Goal: Task Accomplishment & Management: Manage account settings

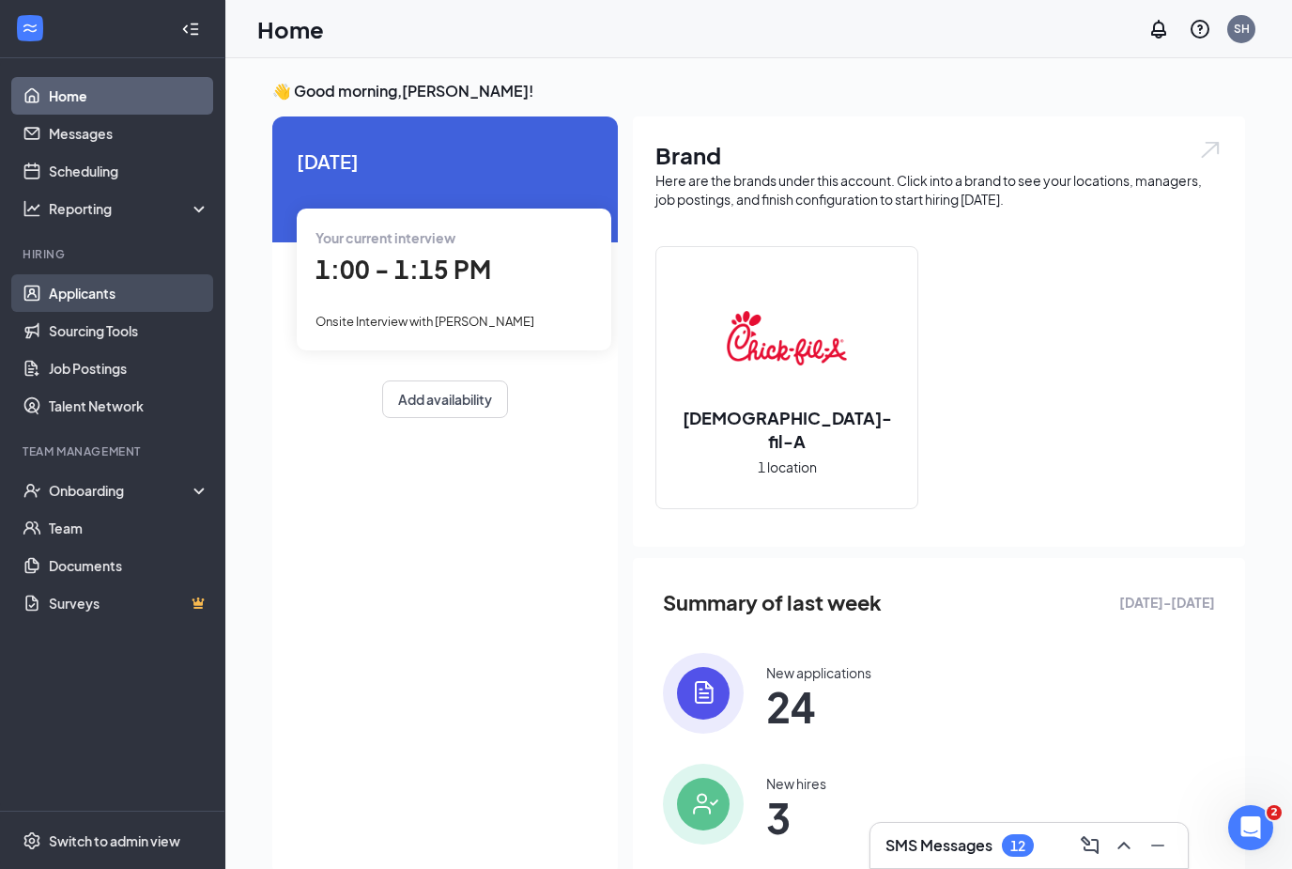
click at [50, 291] on link "Applicants" at bounding box center [129, 293] width 161 height 38
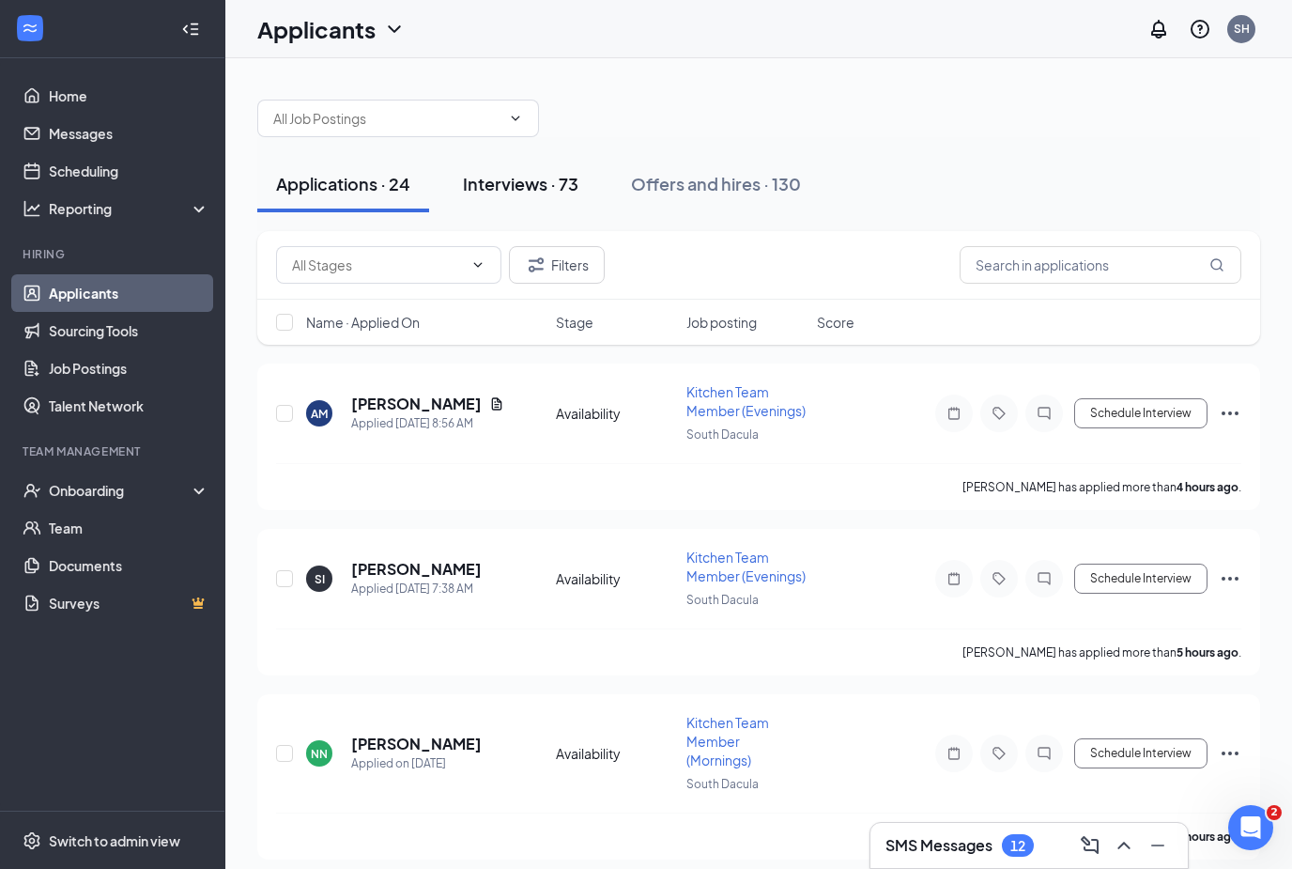
click at [511, 185] on div "Interviews · 73" at bounding box center [521, 183] width 116 height 23
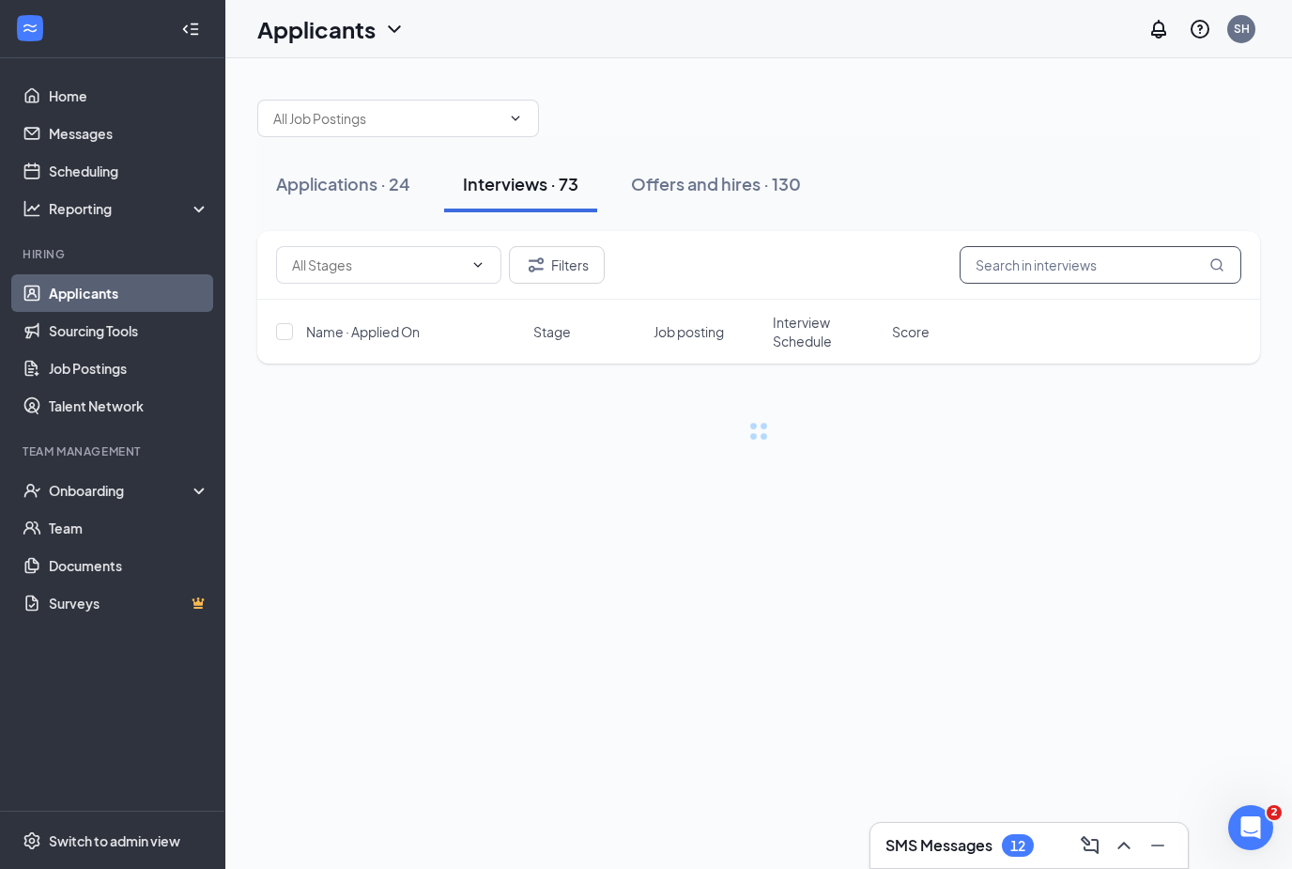
click at [1128, 255] on input "text" at bounding box center [1101, 265] width 282 height 38
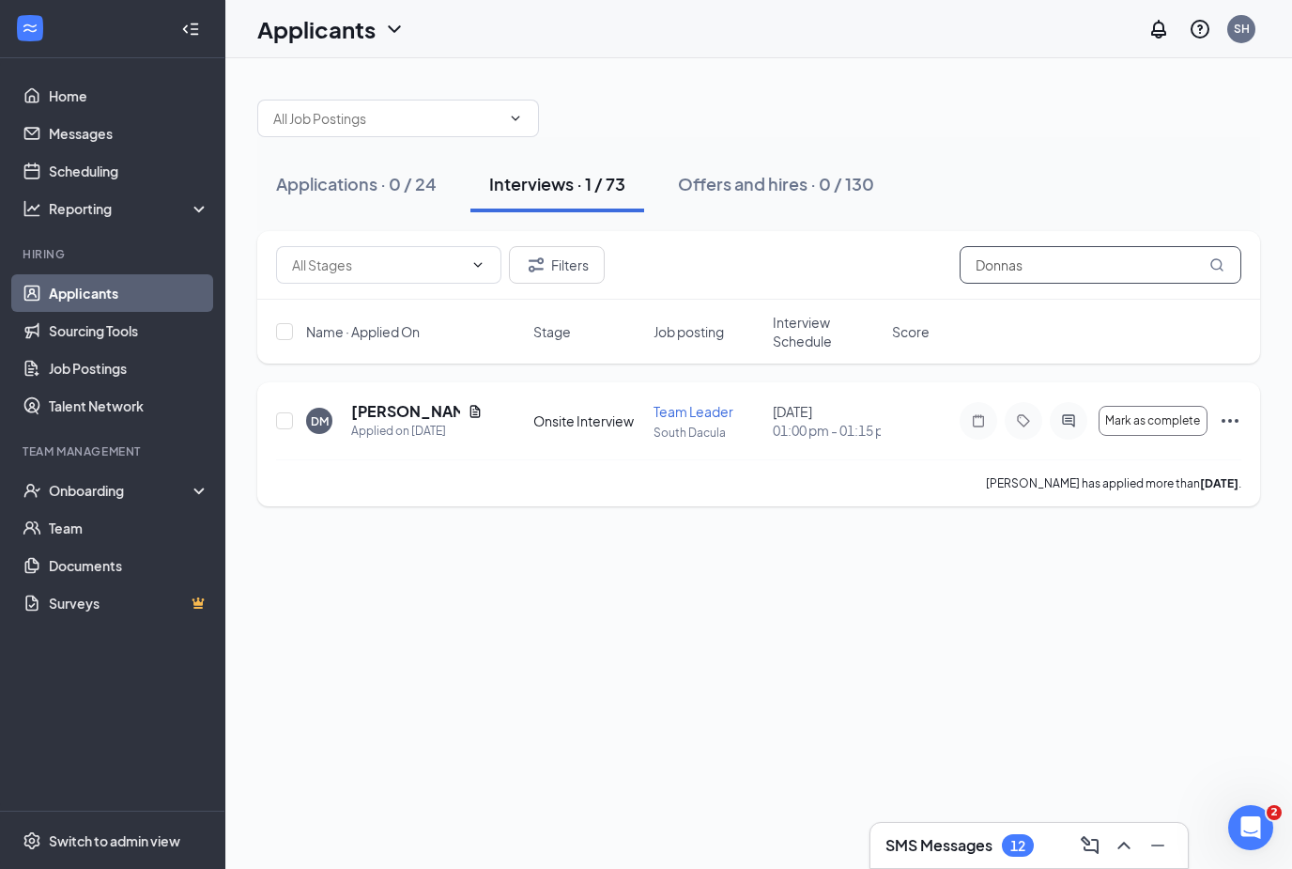
type input "Donnas"
click at [1240, 428] on icon "Ellipses" at bounding box center [1230, 420] width 23 height 23
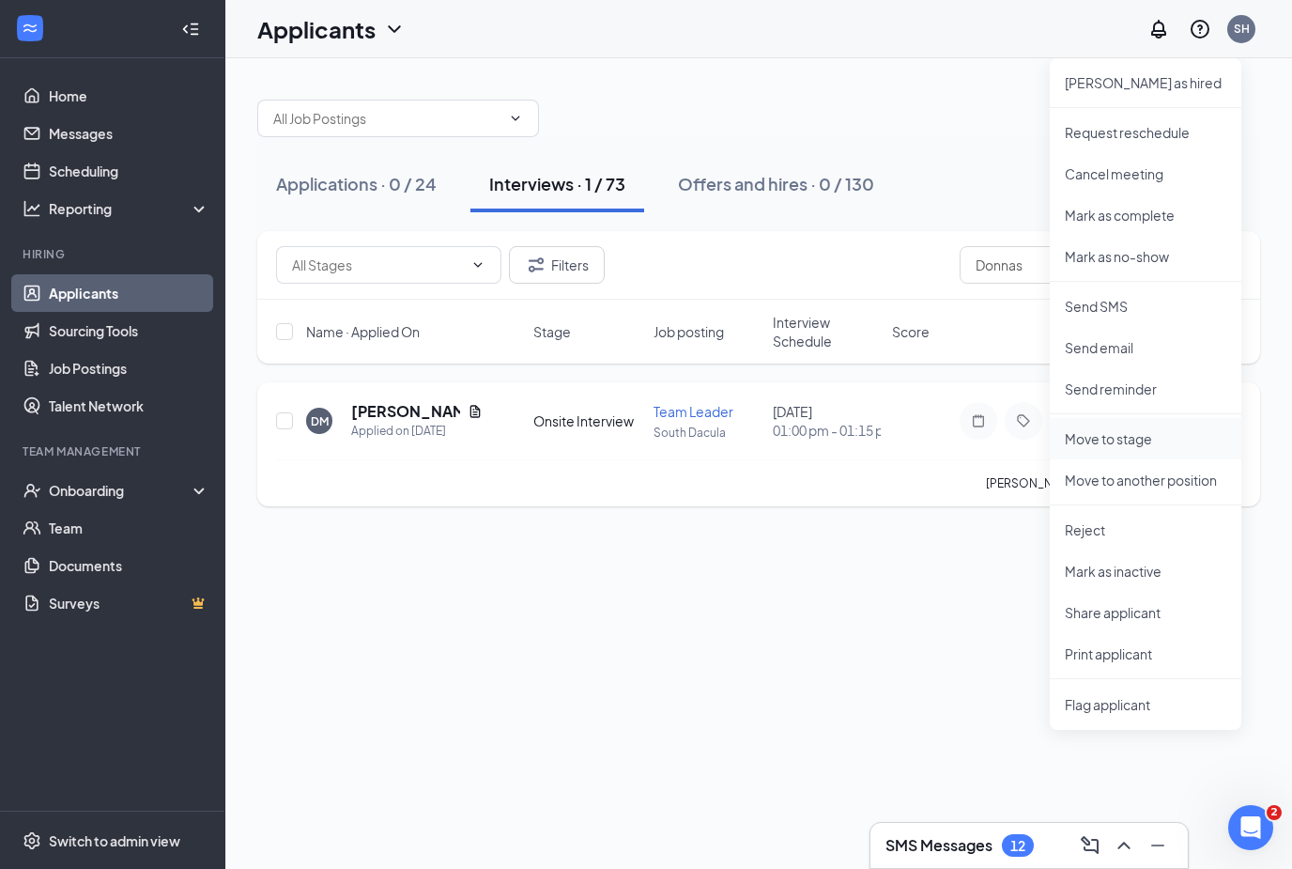
click at [1165, 439] on p "Move to stage" at bounding box center [1146, 438] width 162 height 19
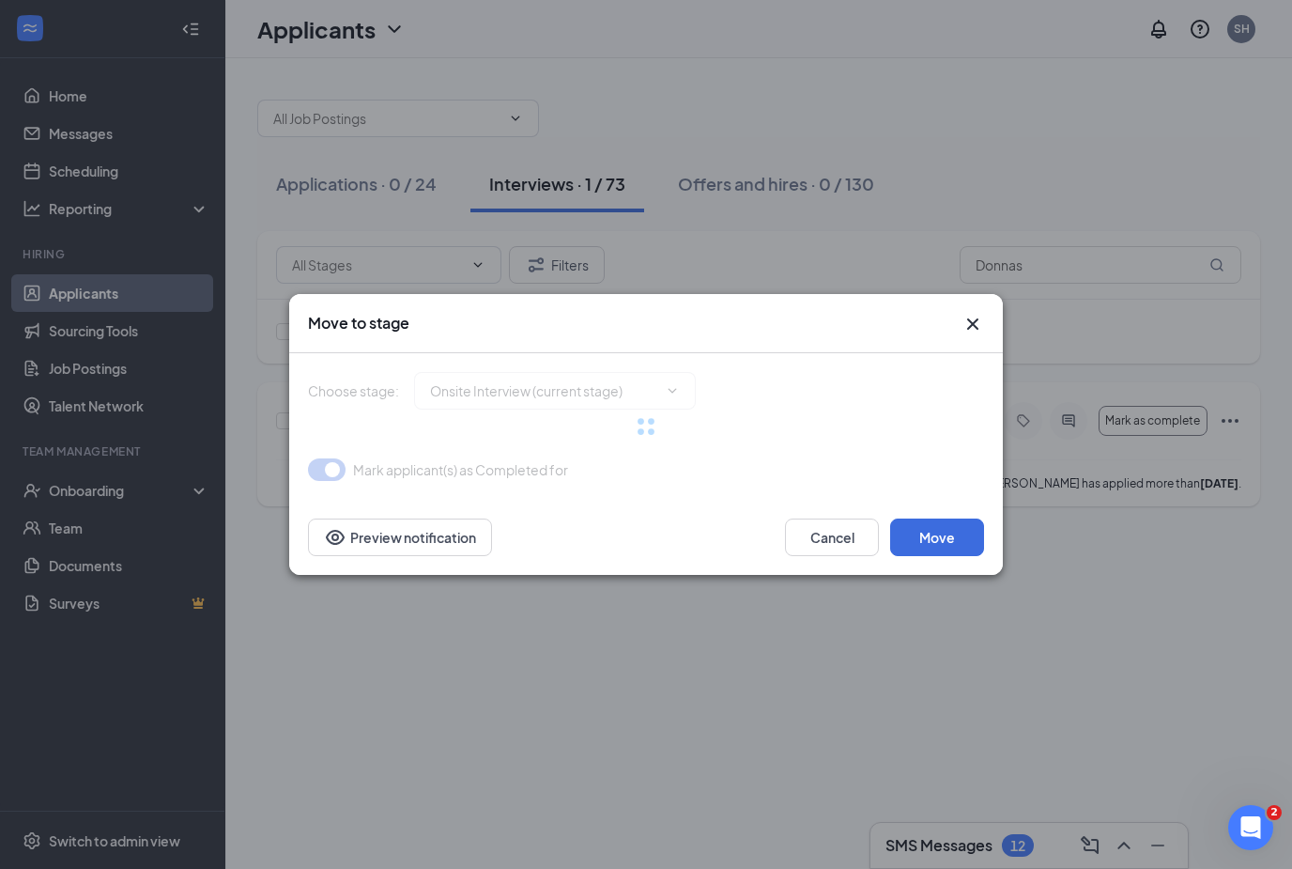
type input "Hiring Complete (final stage)"
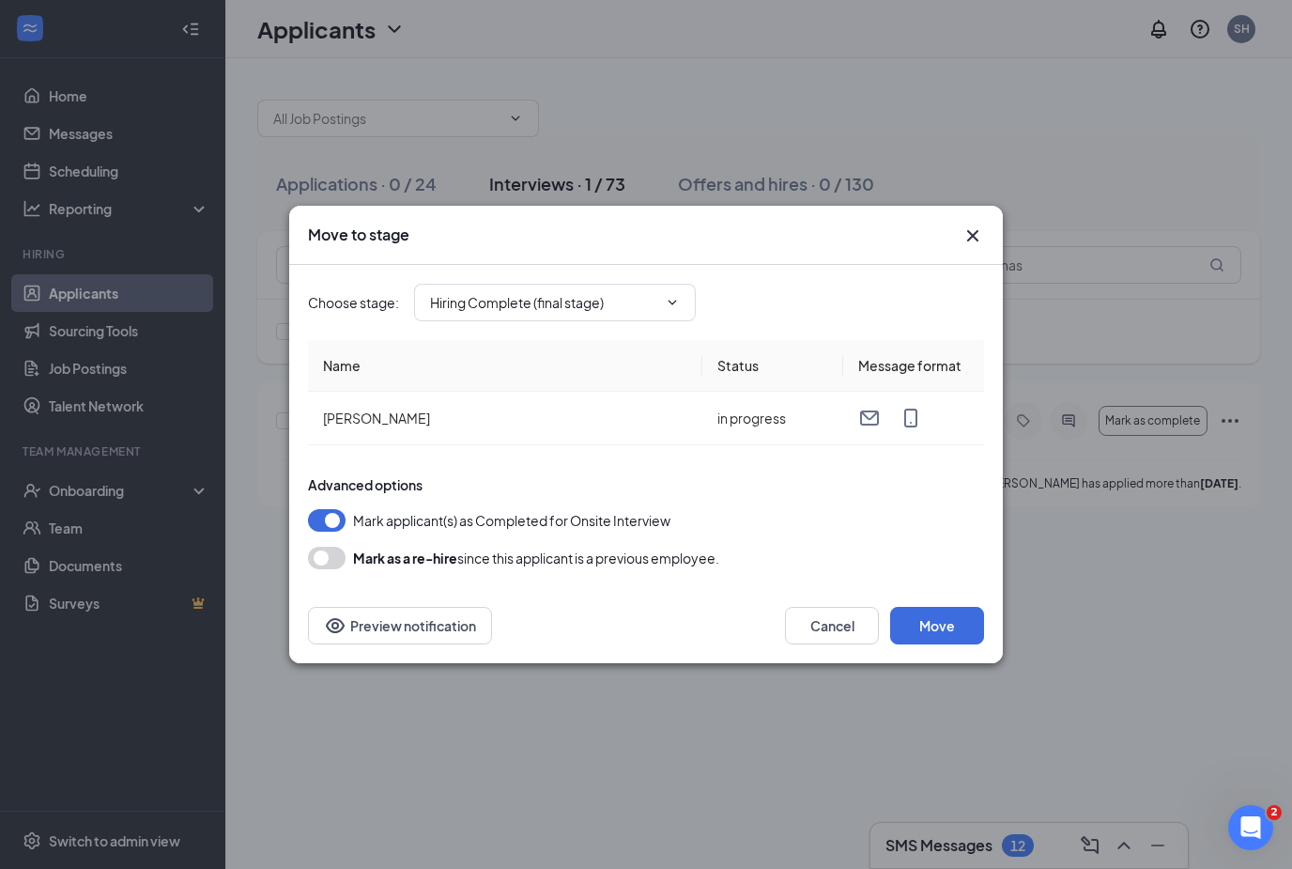
click at [974, 239] on icon "Cross" at bounding box center [973, 235] width 23 height 23
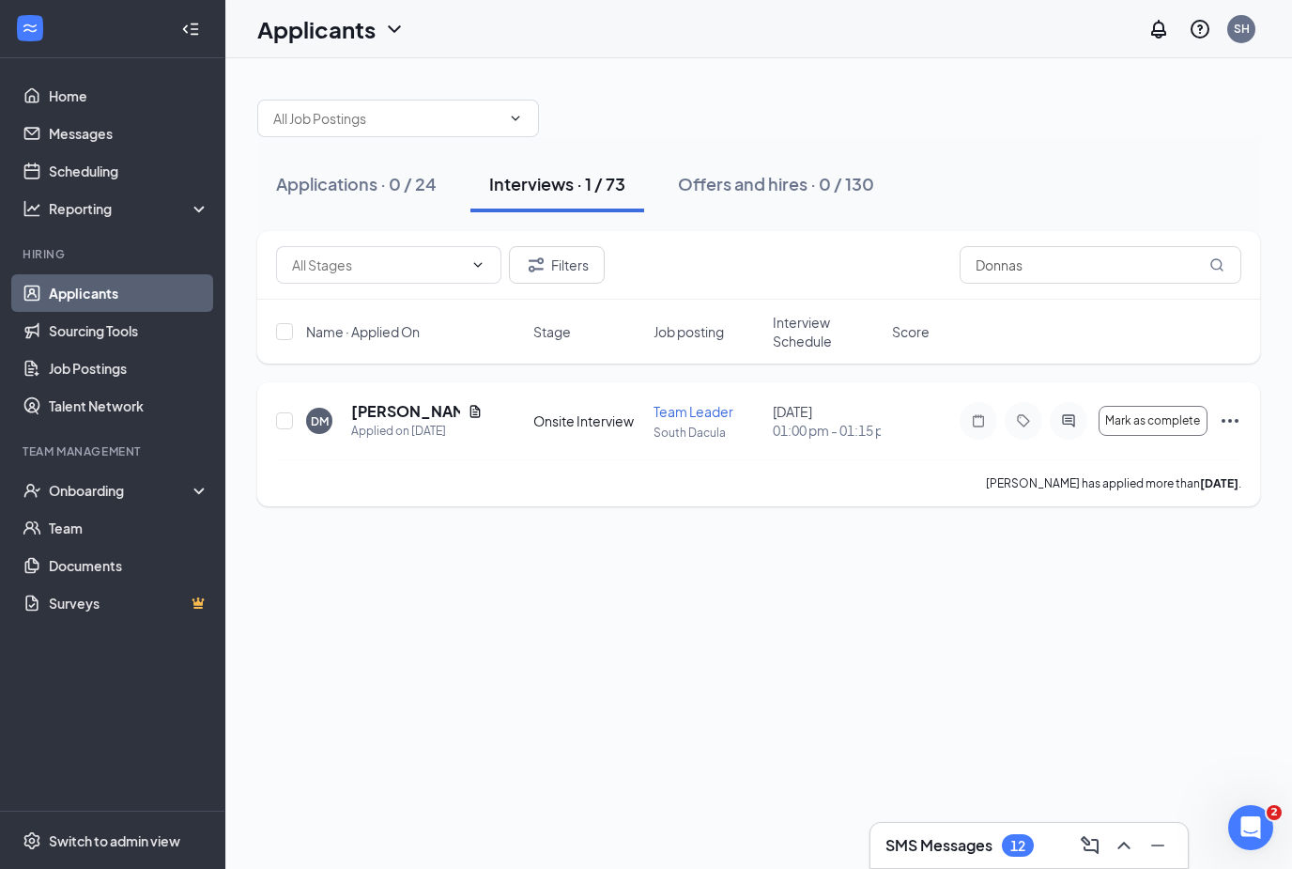
click at [1244, 424] on div "DM [PERSON_NAME] Applied on [DATE] Onsite Interview Team Leader South Dacula [D…" at bounding box center [758, 444] width 1003 height 124
click at [1234, 428] on icon "Ellipses" at bounding box center [1230, 420] width 23 height 23
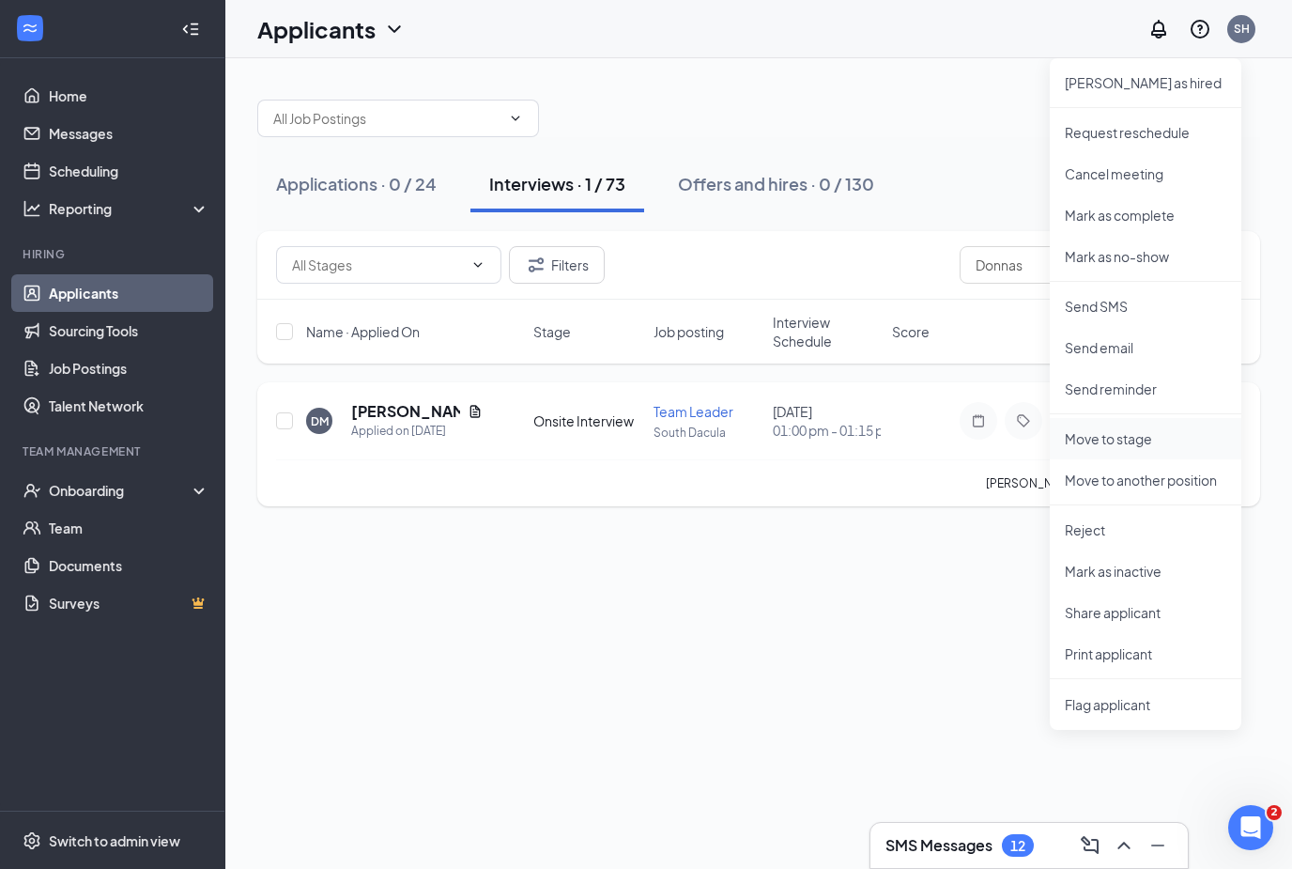
click at [1155, 434] on p "Move to stage" at bounding box center [1146, 438] width 162 height 19
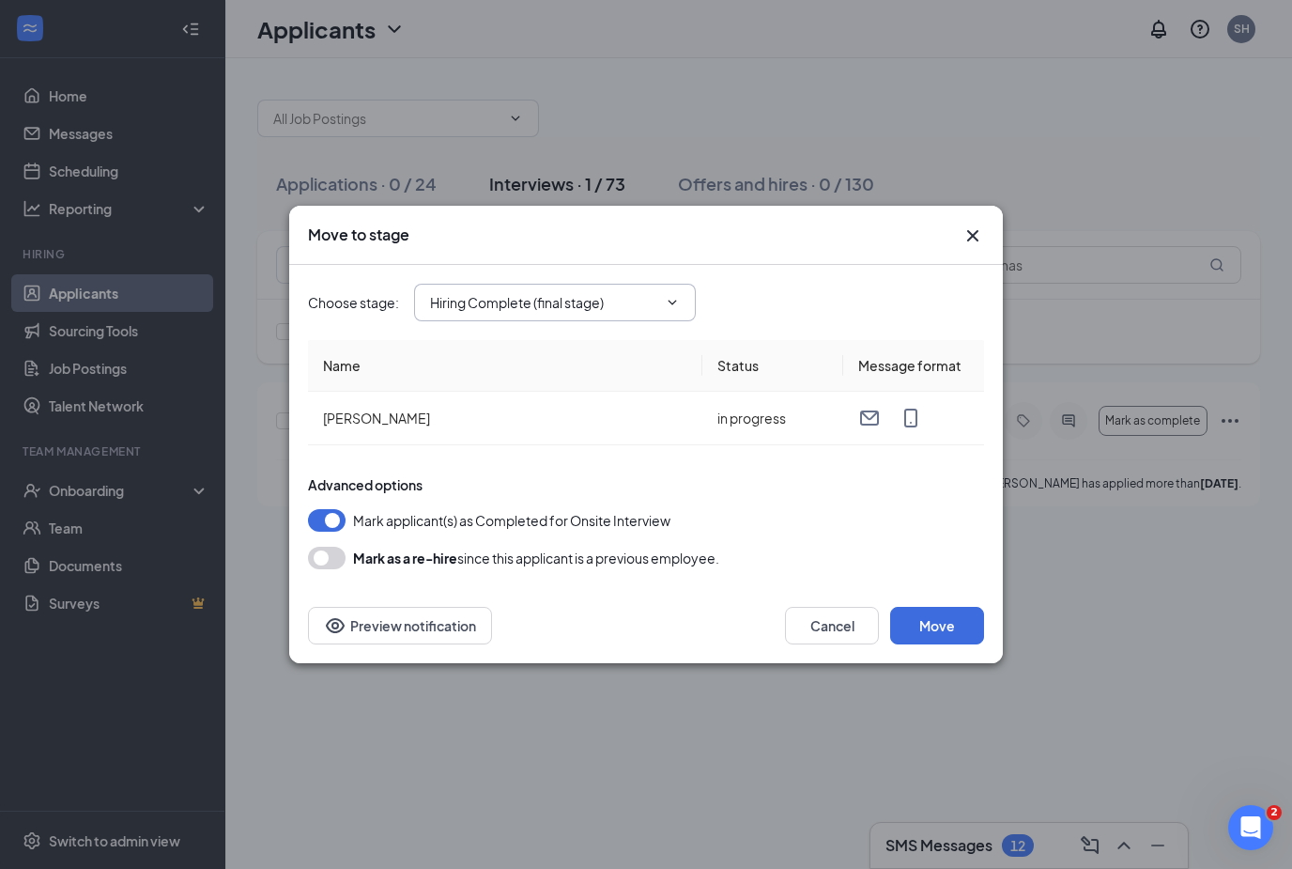
click at [623, 287] on span "Hiring Complete (final stage)" at bounding box center [555, 303] width 282 height 38
click at [646, 286] on span "Hiring Complete (final stage)" at bounding box center [555, 303] width 282 height 38
click at [644, 310] on input "Hiring Complete (final stage)" at bounding box center [543, 302] width 227 height 21
click at [612, 424] on div "Review Stage" at bounding box center [571, 424] width 252 height 21
type input "Review Stage"
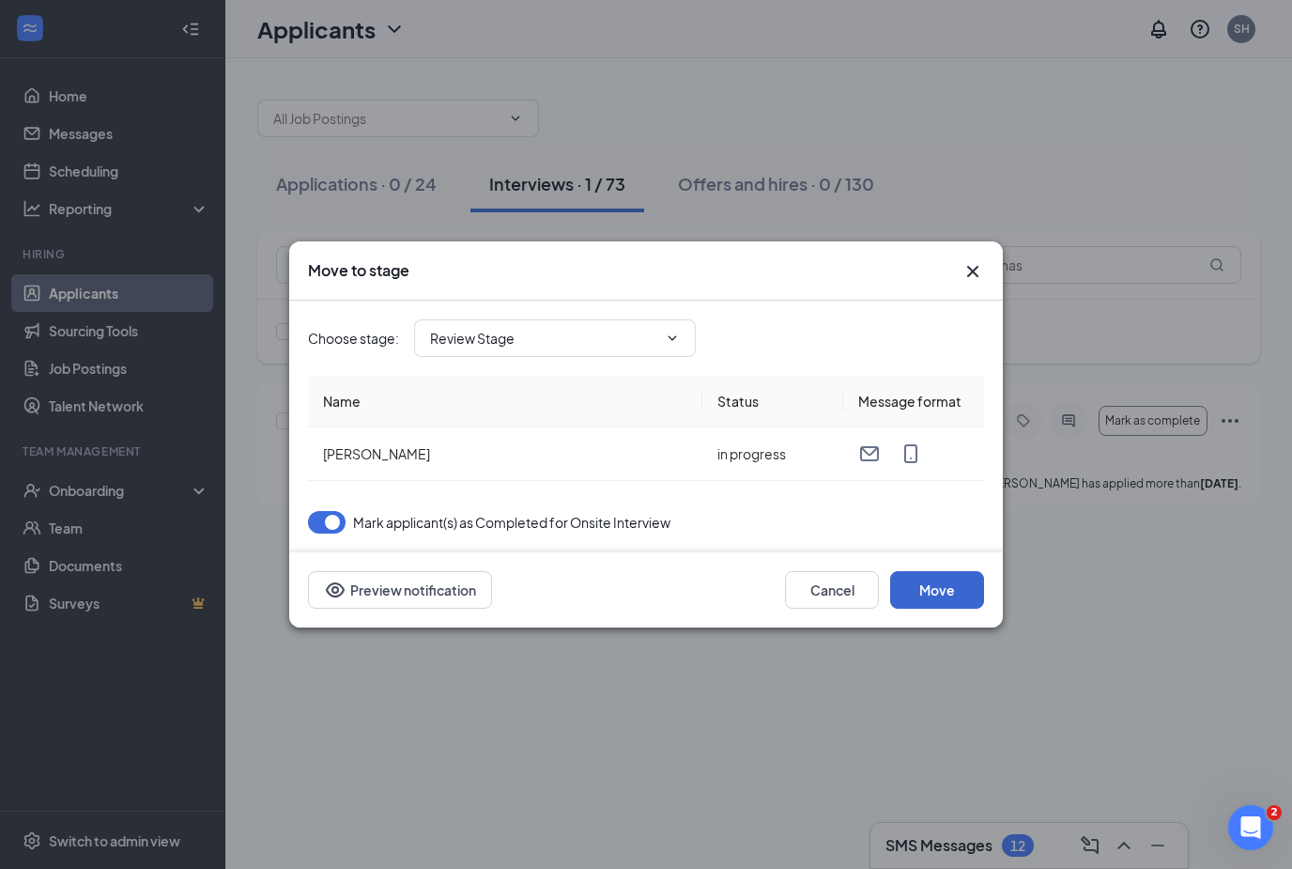
click at [938, 591] on button "Move" at bounding box center [937, 590] width 94 height 38
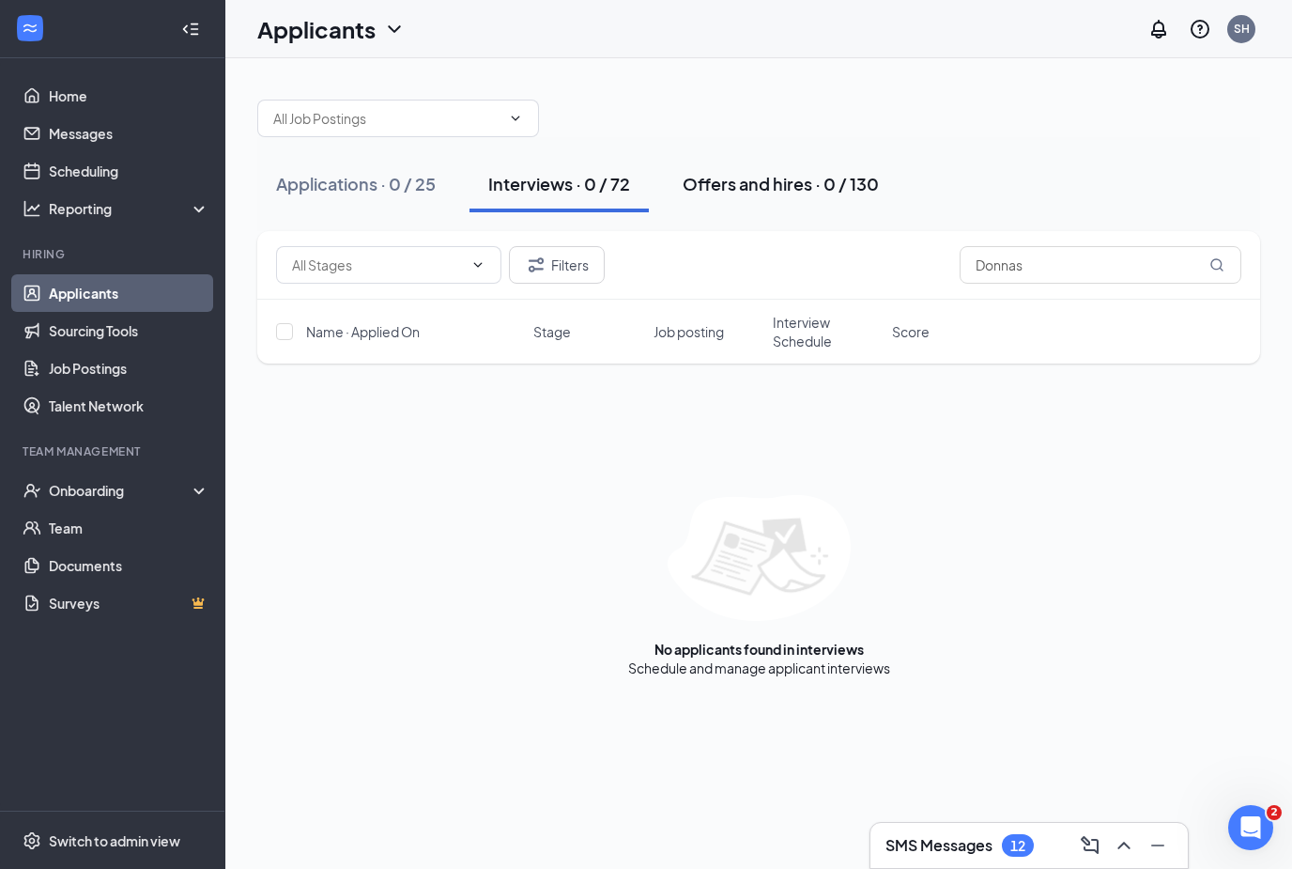
click at [805, 177] on div "Offers and hires · 0 / 130" at bounding box center [781, 183] width 196 height 23
